Goal: Transaction & Acquisition: Book appointment/travel/reservation

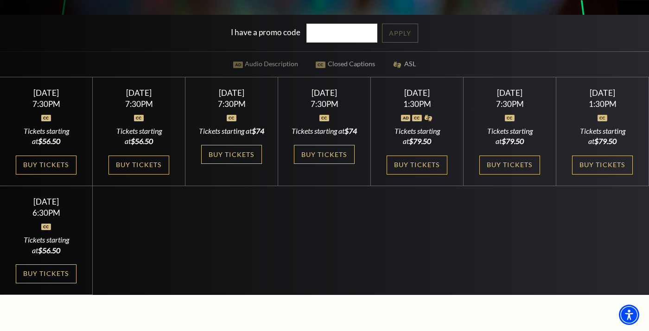
scroll to position [267, 0]
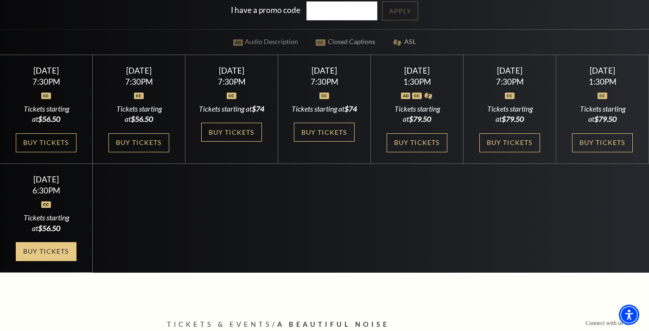
click at [51, 261] on link "Buy Tickets" at bounding box center [46, 251] width 60 height 19
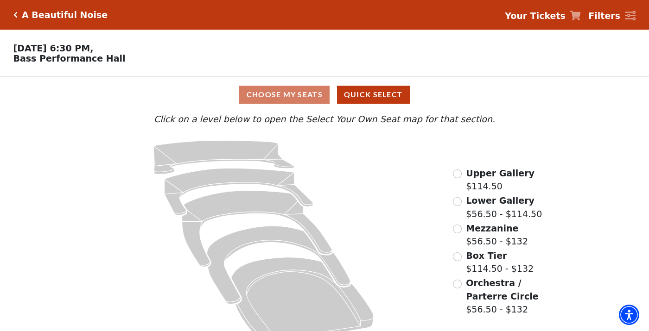
scroll to position [19, 0]
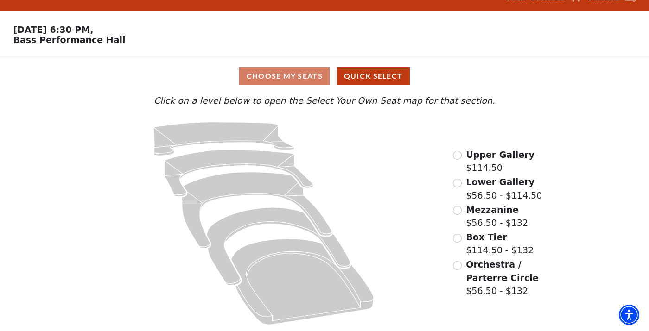
click at [298, 72] on div "Choose My Seats Quick Select" at bounding box center [324, 76] width 487 height 18
click at [384, 173] on icon at bounding box center [264, 224] width 352 height 216
click at [363, 78] on button "Quick Select" at bounding box center [373, 76] width 73 height 18
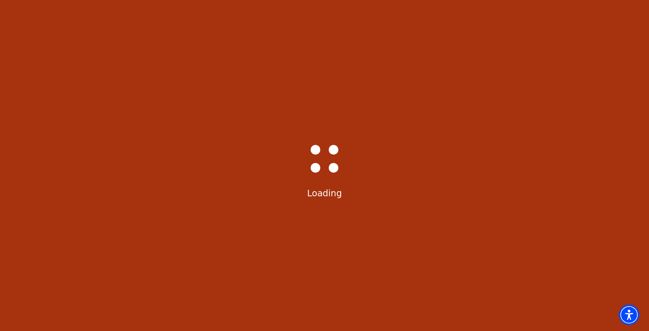
select select "6227"
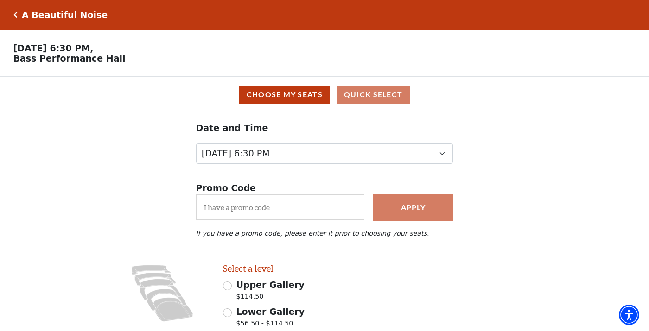
click at [519, 248] on div "Promo Code Apply If you have a promo code, please enter it prior to choosing yo…" at bounding box center [324, 218] width 649 height 91
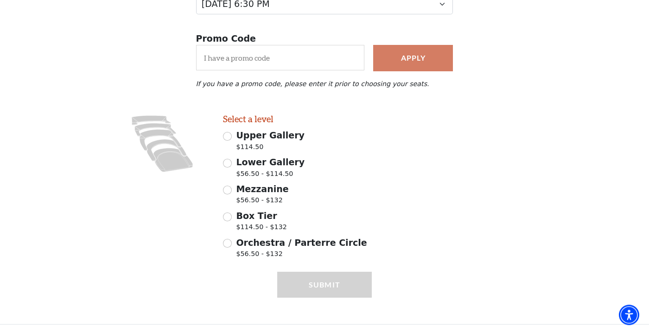
scroll to position [154, 0]
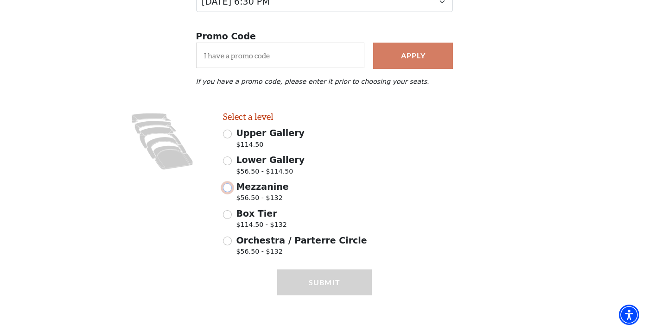
click at [228, 187] on input "Mezzanine $56.50 - $132" at bounding box center [227, 188] width 9 height 9
radio input "true"
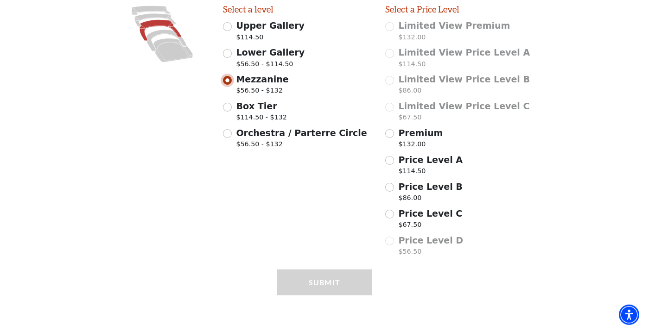
scroll to position [261, 0]
click at [389, 216] on input "Price Level C $67.50" at bounding box center [389, 214] width 9 height 9
radio input "true"
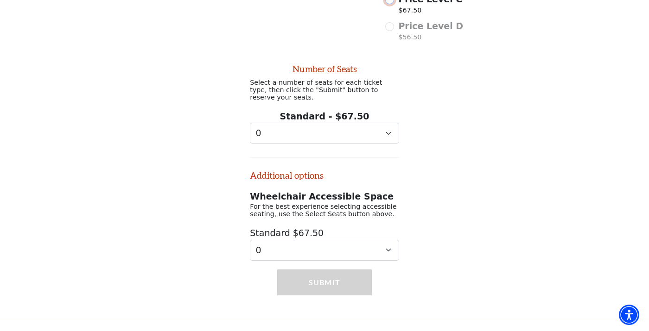
scroll to position [480, 0]
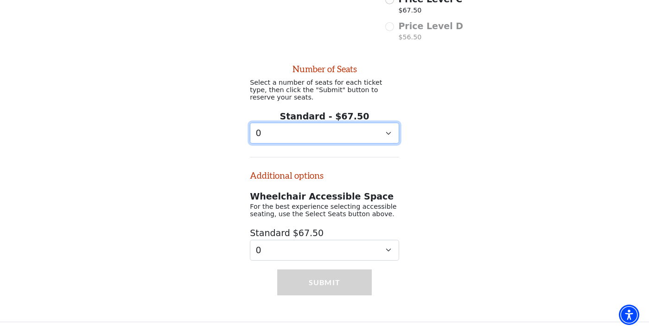
select select "2"
click option "2" at bounding box center [0, 0] width 0 height 0
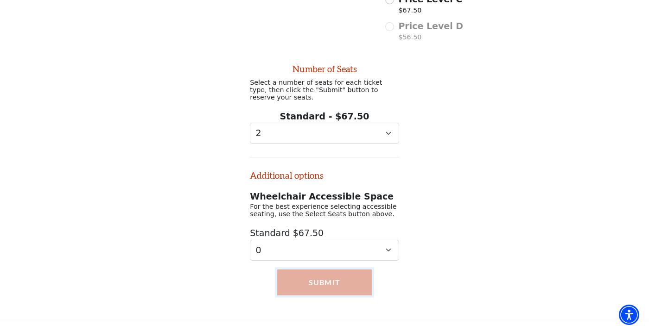
click at [340, 286] on button "Submit" at bounding box center [324, 283] width 95 height 26
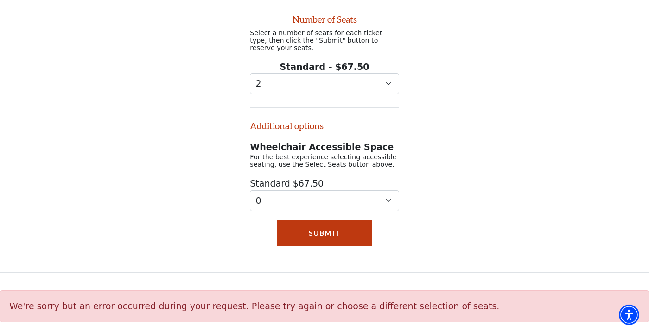
scroll to position [529, 0]
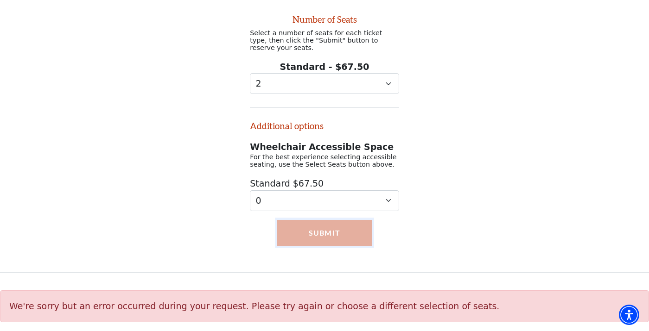
click at [336, 231] on button "Submit" at bounding box center [324, 233] width 95 height 26
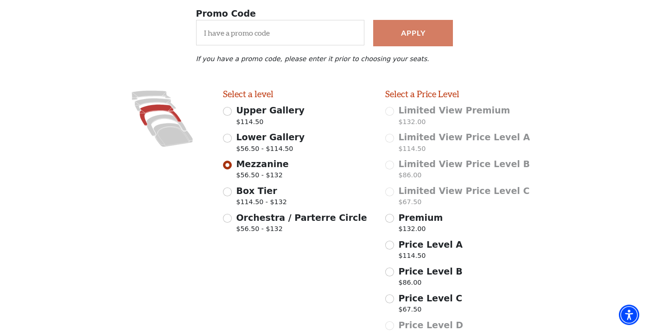
scroll to position [173, 0]
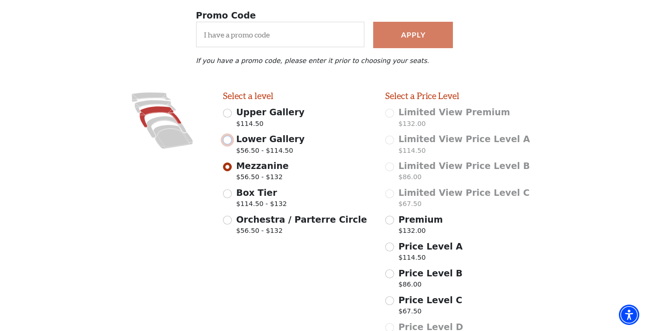
click at [228, 143] on input "Lower Gallery $56.50 - $114.50" at bounding box center [227, 140] width 9 height 9
radio input "true"
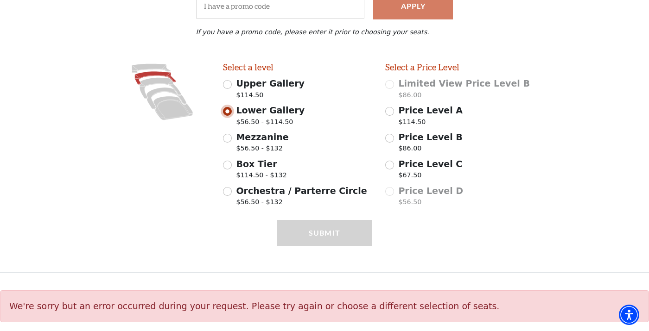
scroll to position [204, 0]
click at [389, 165] on input "Price Level C $67.50" at bounding box center [389, 165] width 9 height 9
radio input "true"
select select "2"
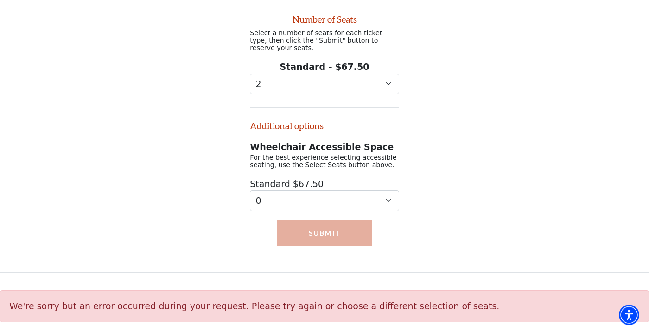
scroll to position [421, 0]
click at [311, 231] on button "Submit" at bounding box center [324, 233] width 95 height 26
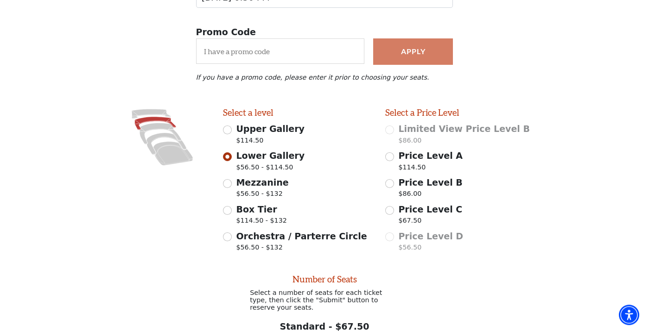
scroll to position [154, 0]
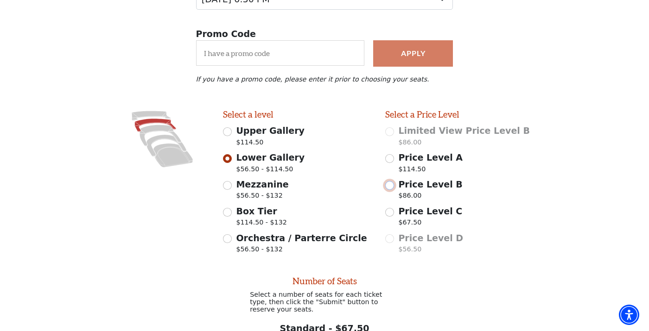
click at [390, 185] on input "Price Level B $86.00" at bounding box center [389, 185] width 9 height 9
radio input "true"
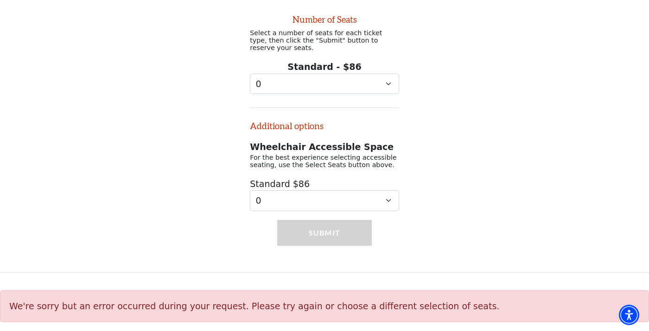
scroll to position [421, 0]
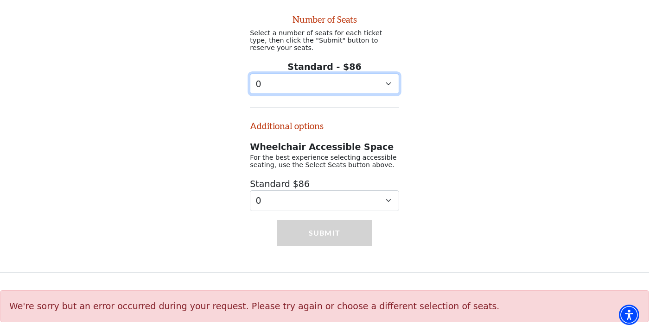
select select "2"
click option "2" at bounding box center [0, 0] width 0 height 0
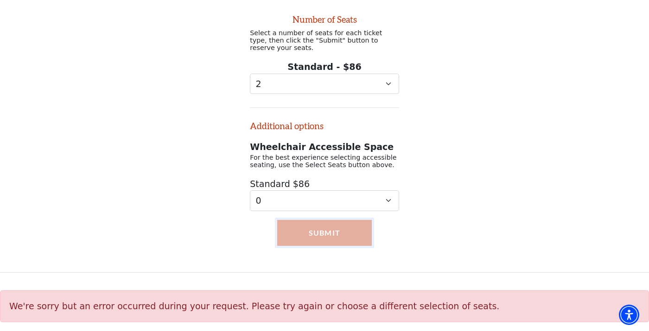
click at [303, 232] on button "Submit" at bounding box center [324, 233] width 95 height 26
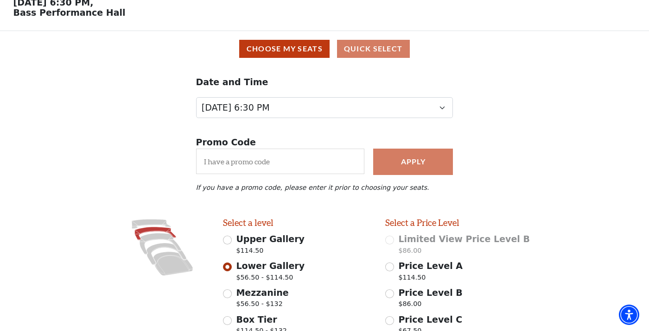
scroll to position [43, 0]
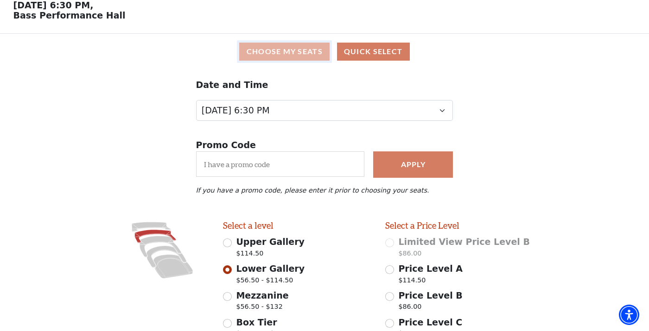
click at [286, 49] on button "Choose My Seats" at bounding box center [284, 52] width 90 height 18
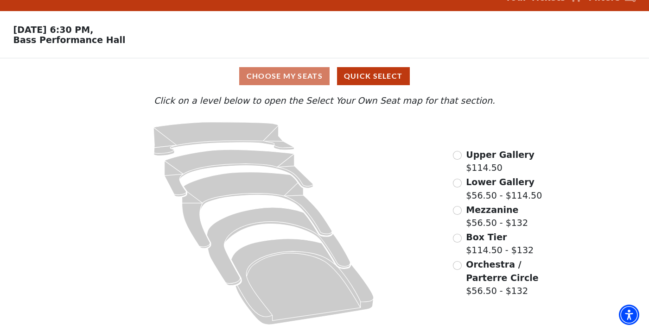
scroll to position [19, 0]
click at [458, 210] on input "Mezzanine$56.50 - $132\a" at bounding box center [457, 210] width 9 height 9
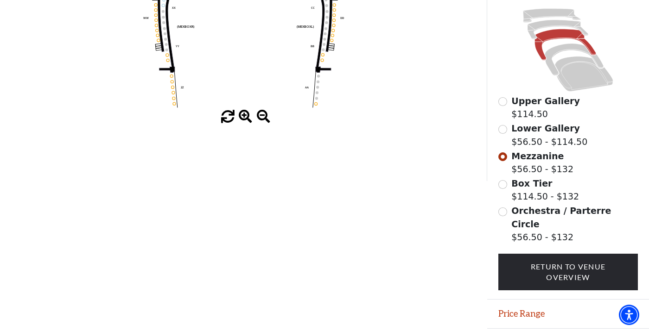
scroll to position [242, 0]
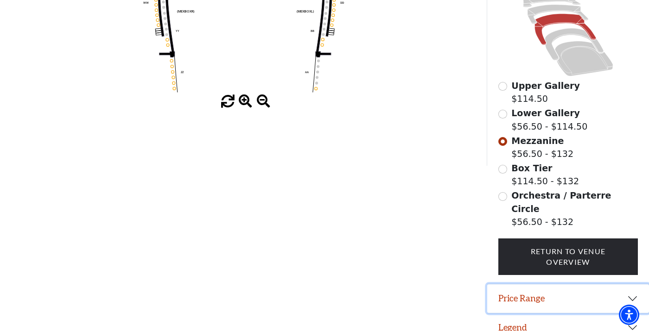
click at [631, 287] on button "Price Range" at bounding box center [568, 299] width 162 height 29
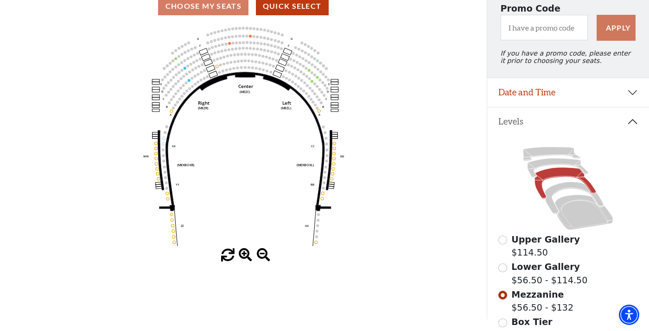
scroll to position [111, 0]
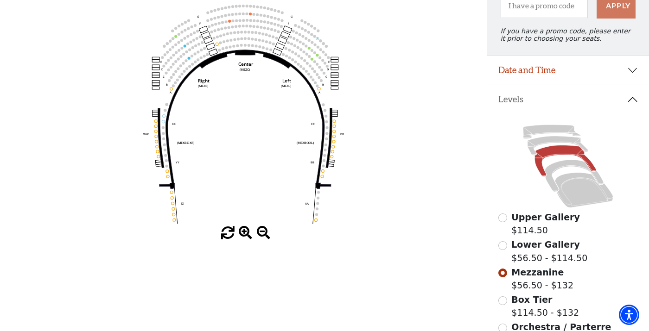
click at [244, 233] on span at bounding box center [245, 233] width 13 height 13
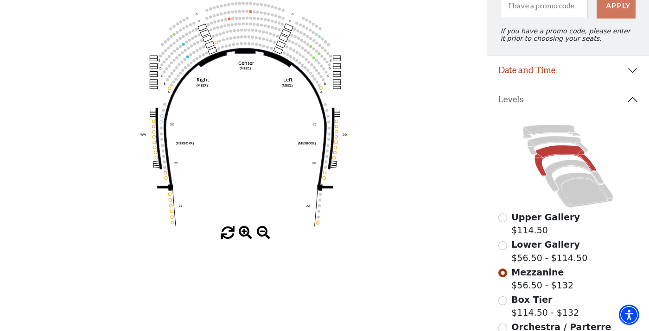
click at [244, 233] on span at bounding box center [245, 233] width 13 height 13
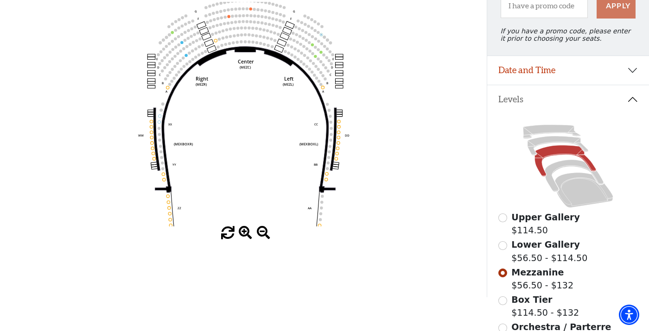
click at [244, 233] on span at bounding box center [245, 233] width 13 height 13
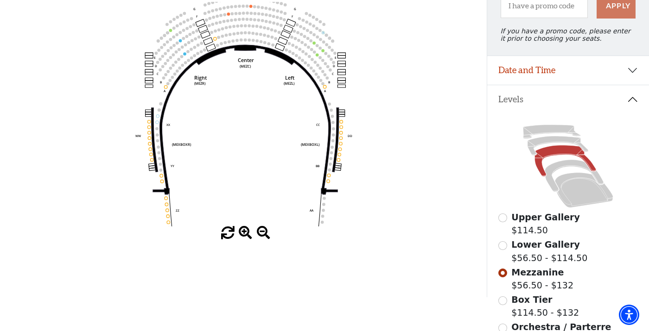
click at [244, 233] on span at bounding box center [245, 233] width 13 height 13
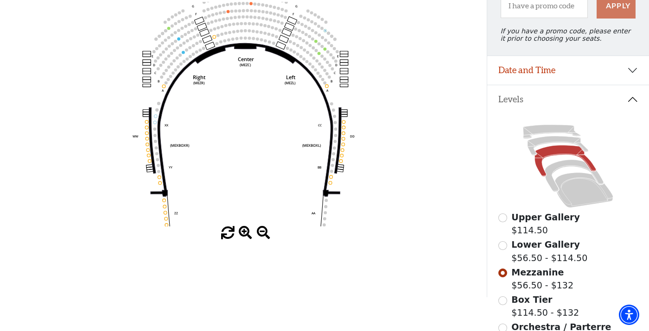
click at [244, 233] on span at bounding box center [245, 233] width 13 height 13
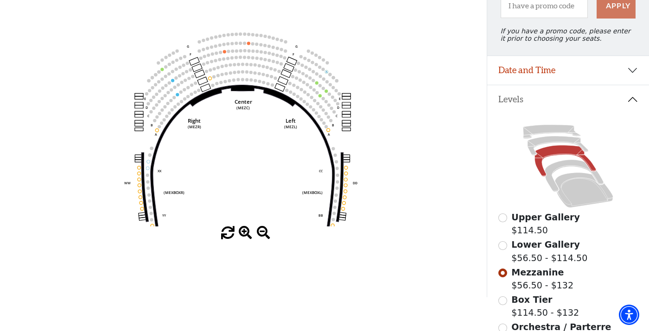
drag, startPoint x: 249, startPoint y: 181, endPoint x: 247, endPoint y: 222, distance: 40.9
click at [247, 222] on icon "Center (MEZC) Right (MEZR) Left (MEZL) (MEXBOXR) (MEXBOXL) XX WW CC DD YY BB ZZ…" at bounding box center [244, 114] width 438 height 225
click at [505, 247] on input "Lower Gallery$56.50 - $114.50\a" at bounding box center [502, 246] width 9 height 9
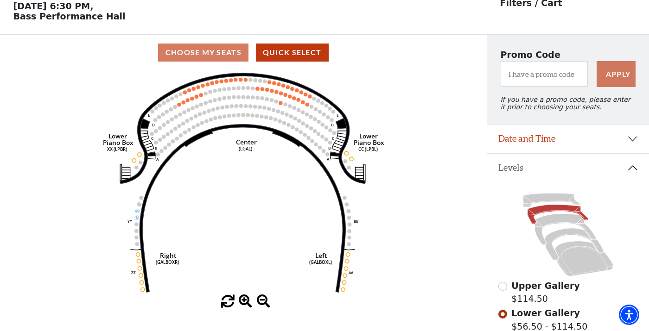
scroll to position [43, 0]
click at [503, 288] on input "Upper Gallery$114.50\a" at bounding box center [502, 286] width 9 height 9
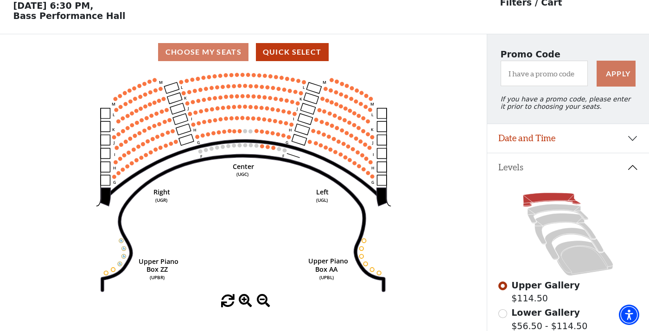
click at [640, 216] on div "Upper Gallery $114.50 Lower Gallery $56.50 - $114.50 Mezzanine $56.50 - $132 Bo…" at bounding box center [568, 333] width 162 height 302
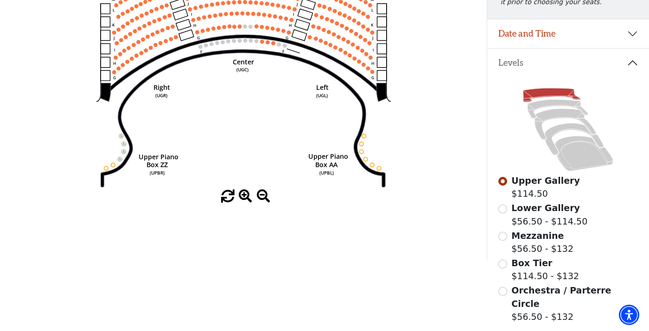
scroll to position [154, 0]
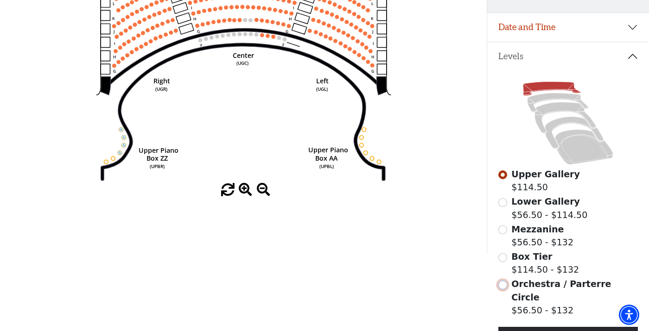
click at [505, 288] on input "Orchestra / Parterre Circle$56.50 - $132\a" at bounding box center [502, 285] width 9 height 9
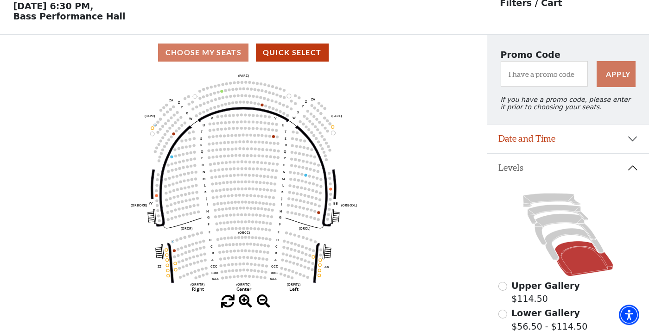
scroll to position [43, 0]
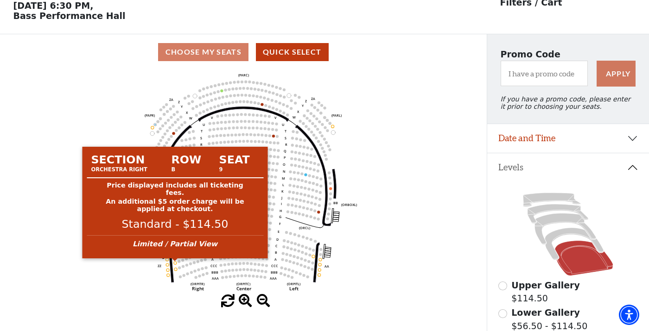
click at [175, 265] on circle at bounding box center [174, 263] width 3 height 3
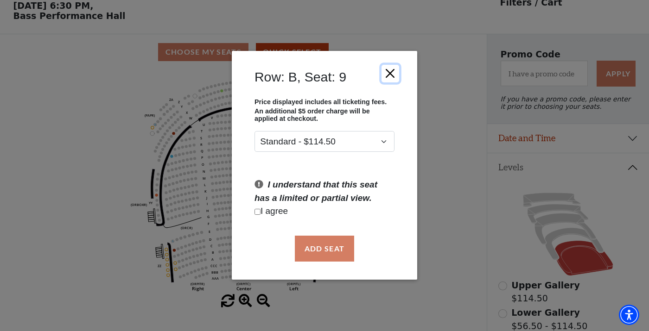
click at [392, 75] on button "Close" at bounding box center [391, 74] width 18 height 18
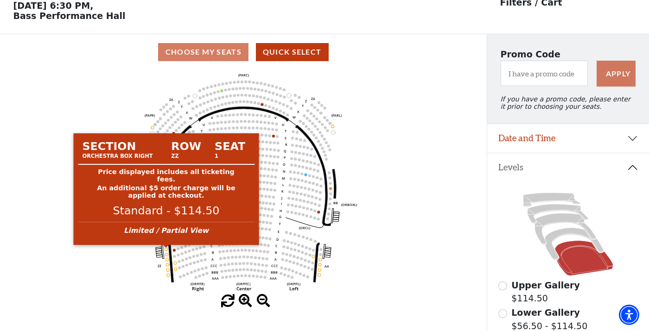
click at [167, 251] on circle at bounding box center [166, 249] width 3 height 3
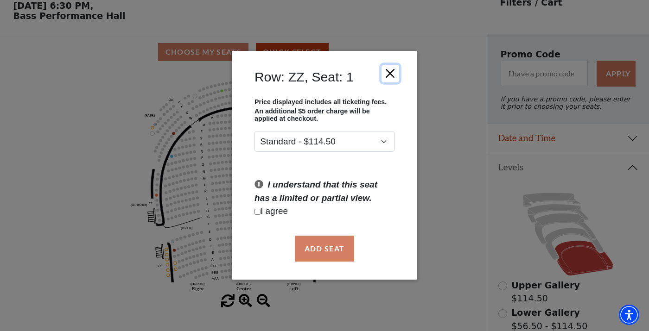
click at [394, 73] on button "Close" at bounding box center [391, 74] width 18 height 18
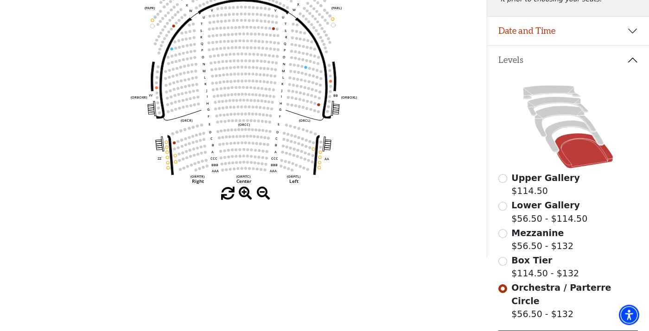
scroll to position [154, 0]
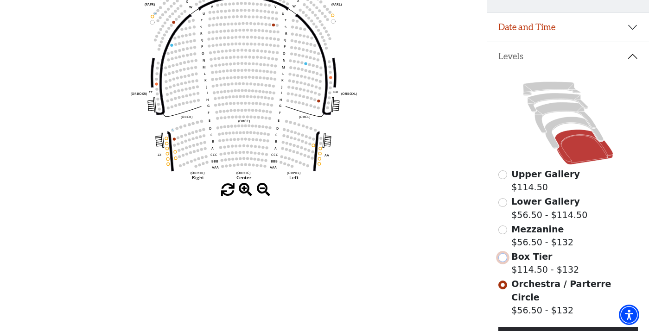
click at [503, 260] on input "Box Tier$114.50 - $132\a" at bounding box center [502, 258] width 9 height 9
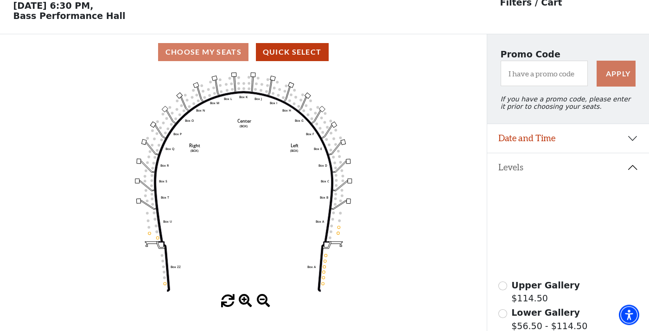
scroll to position [43, 0]
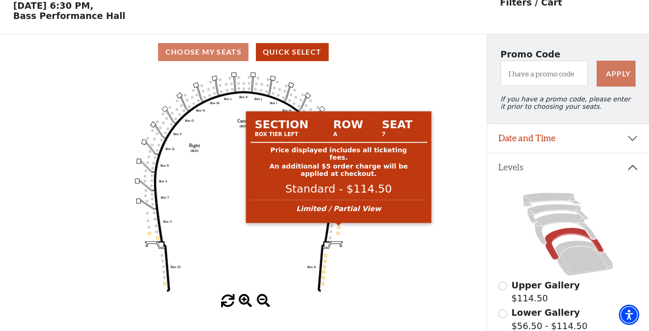
click at [338, 229] on circle at bounding box center [338, 227] width 3 height 3
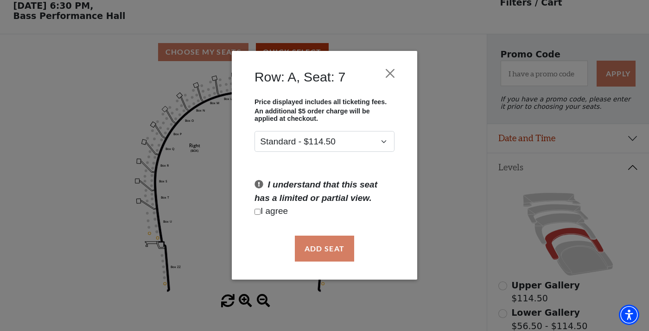
click at [259, 211] on input "Checkbox field" at bounding box center [257, 212] width 6 height 6
click at [260, 210] on input "Checkbox field" at bounding box center [257, 212] width 6 height 6
checkbox input "false"
click at [391, 76] on button "Close" at bounding box center [391, 74] width 18 height 18
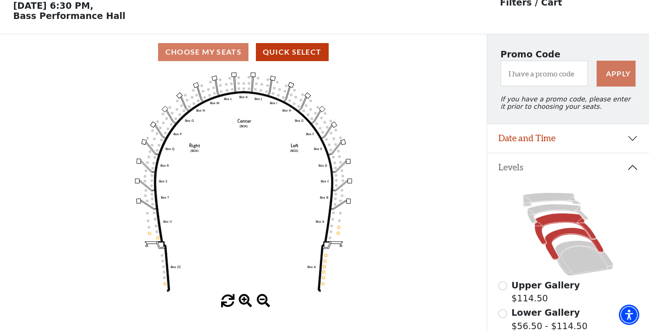
click at [588, 233] on icon at bounding box center [565, 229] width 62 height 31
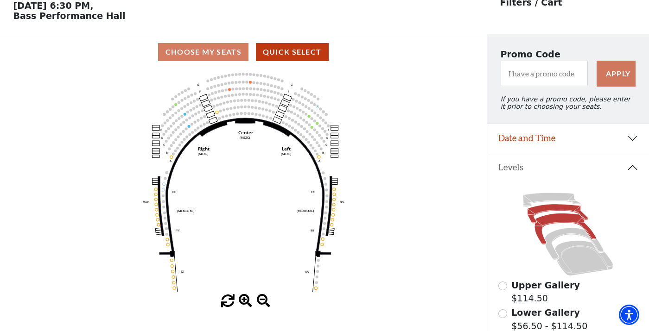
click at [563, 209] on icon at bounding box center [558, 213] width 61 height 19
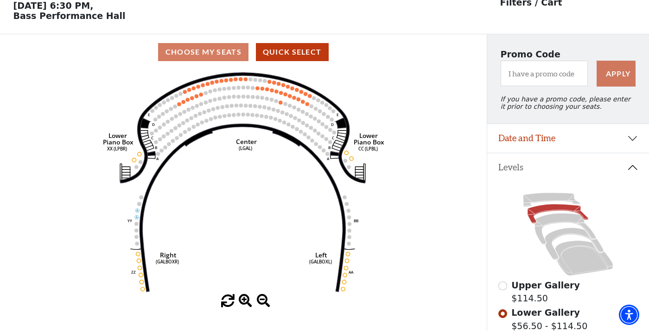
click at [547, 195] on icon at bounding box center [568, 235] width 140 height 88
click at [547, 198] on icon at bounding box center [551, 200] width 57 height 14
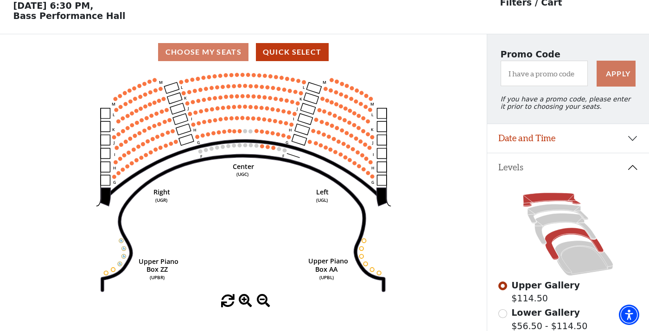
click at [573, 235] on icon at bounding box center [574, 245] width 59 height 32
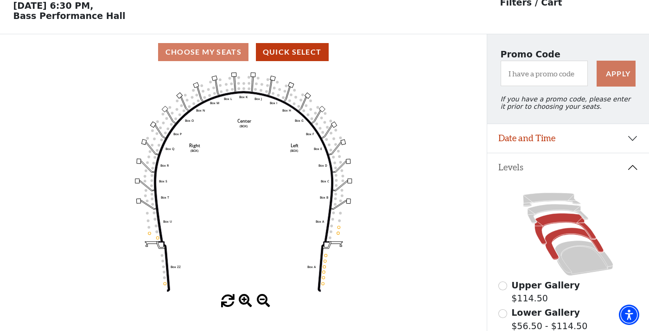
click at [552, 219] on icon at bounding box center [565, 229] width 62 height 31
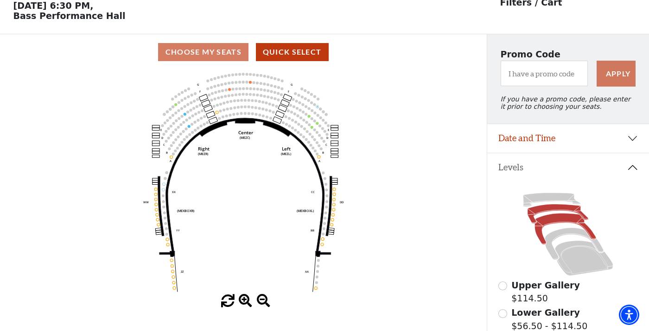
click at [555, 210] on icon at bounding box center [558, 213] width 61 height 19
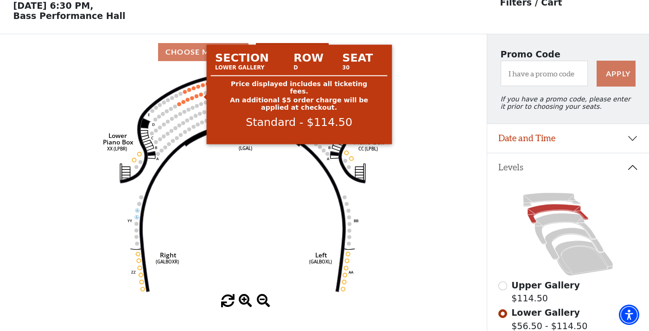
click at [200, 94] on circle at bounding box center [201, 95] width 4 height 4
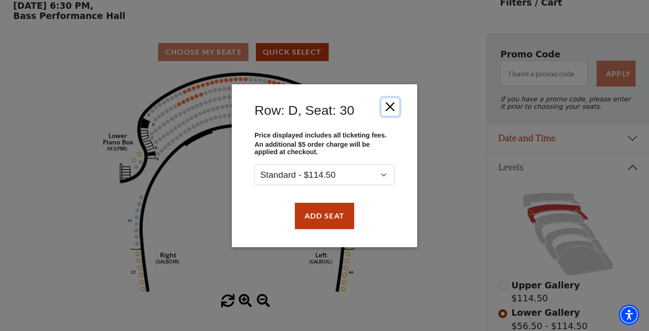
click at [393, 103] on button "Close" at bounding box center [391, 107] width 18 height 18
